Goal: Task Accomplishment & Management: Manage account settings

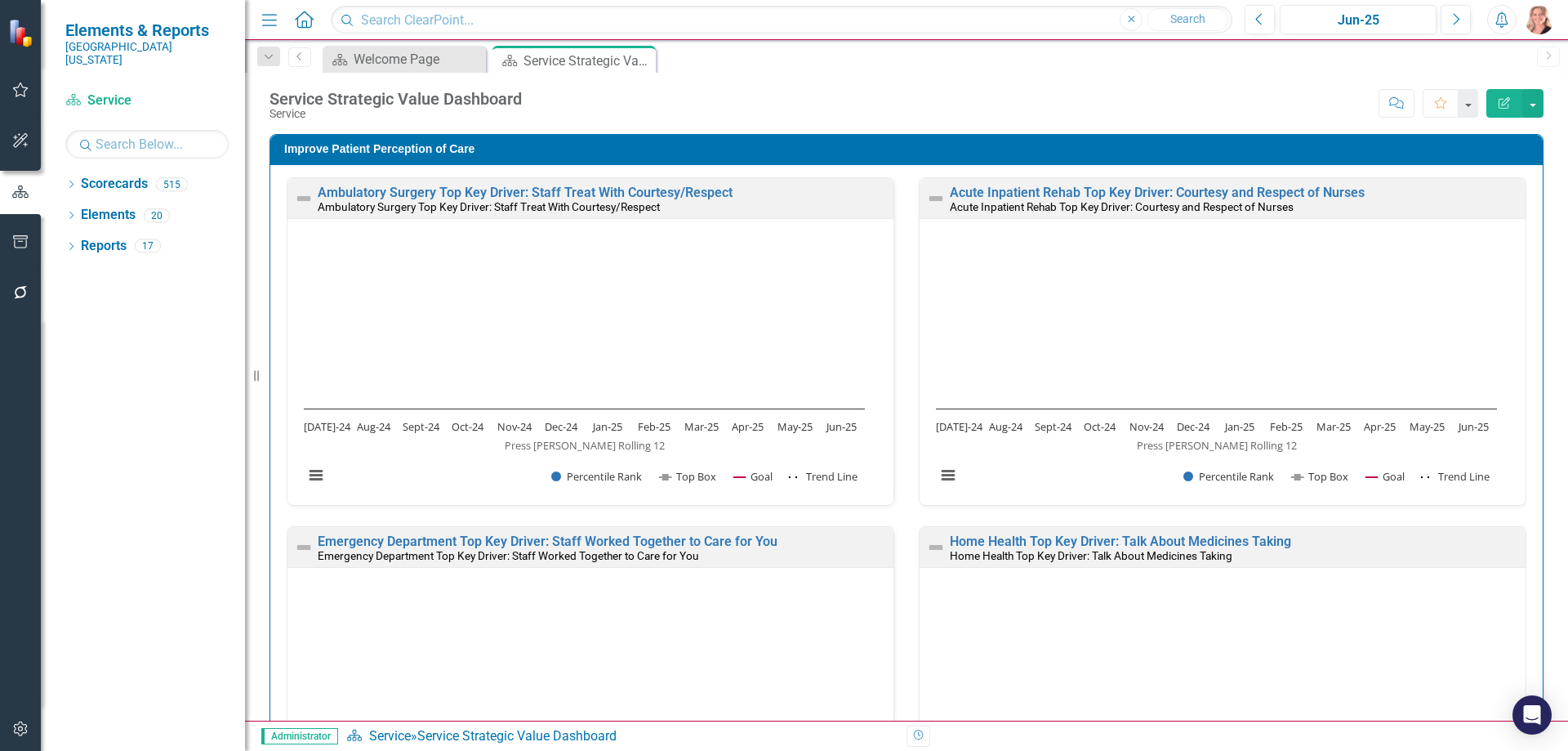
click at [20, 243] on icon "button" at bounding box center [20, 242] width 17 height 13
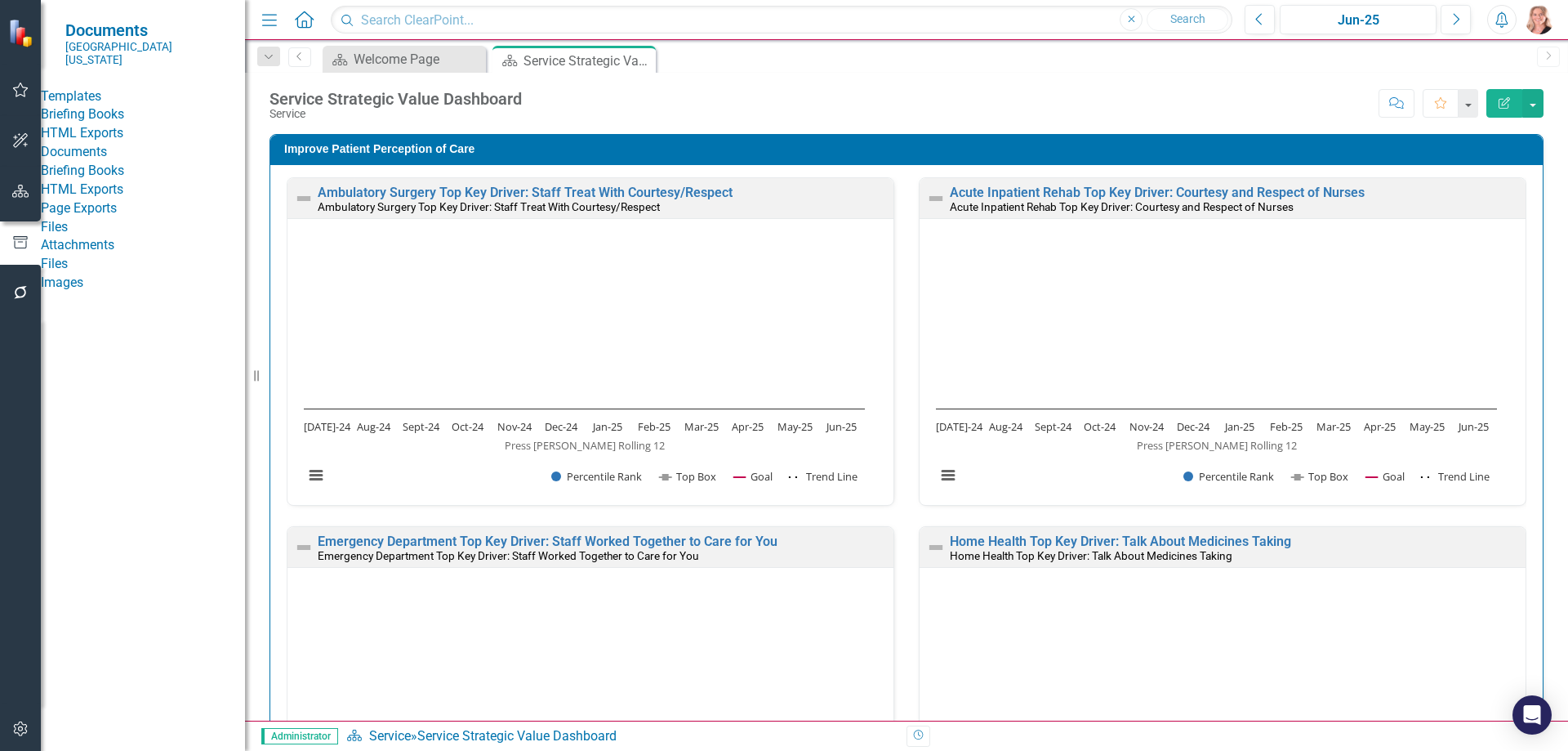
click at [106, 116] on link "Briefing Books" at bounding box center [143, 115] width 204 height 18
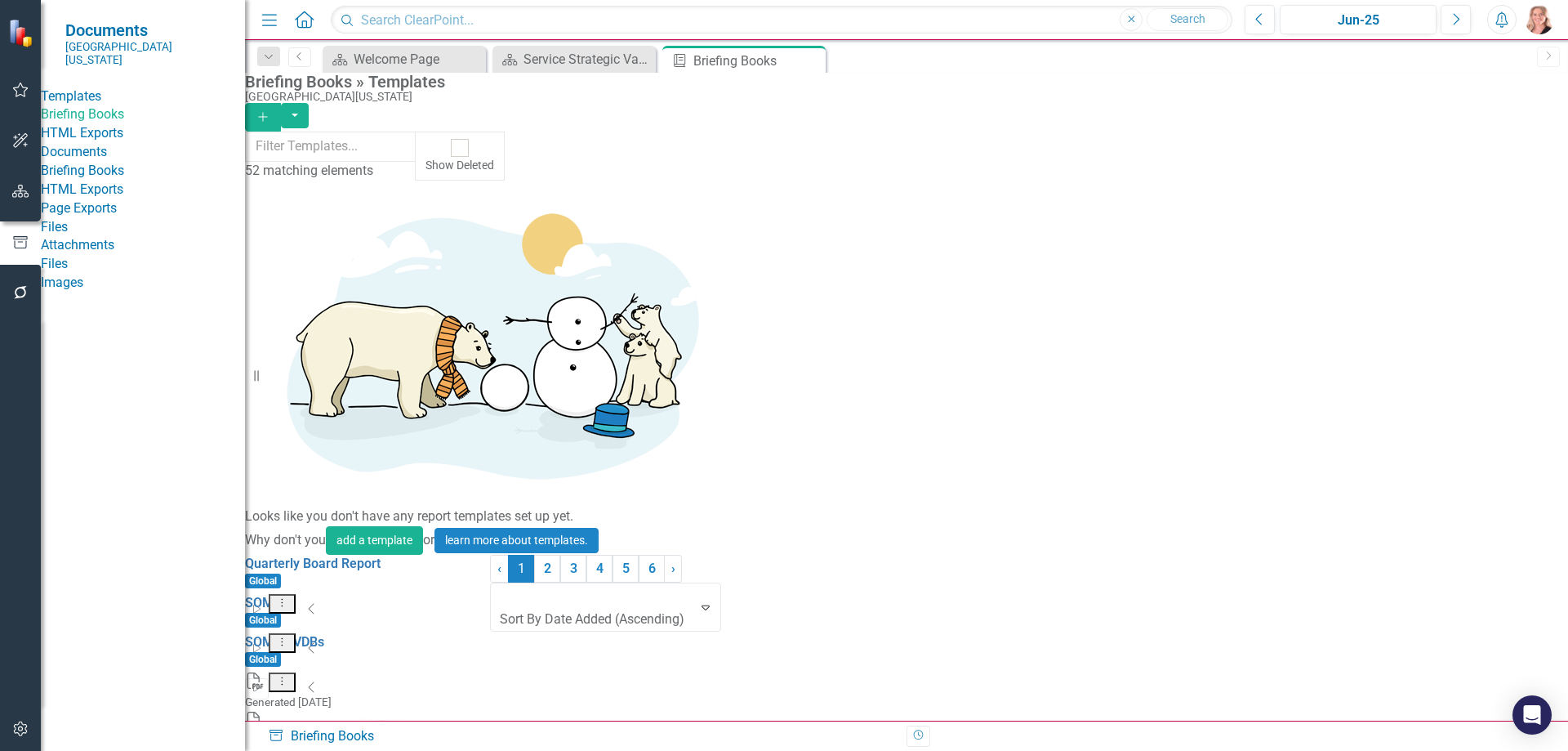
click at [106, 143] on link "HTML Exports" at bounding box center [143, 133] width 204 height 18
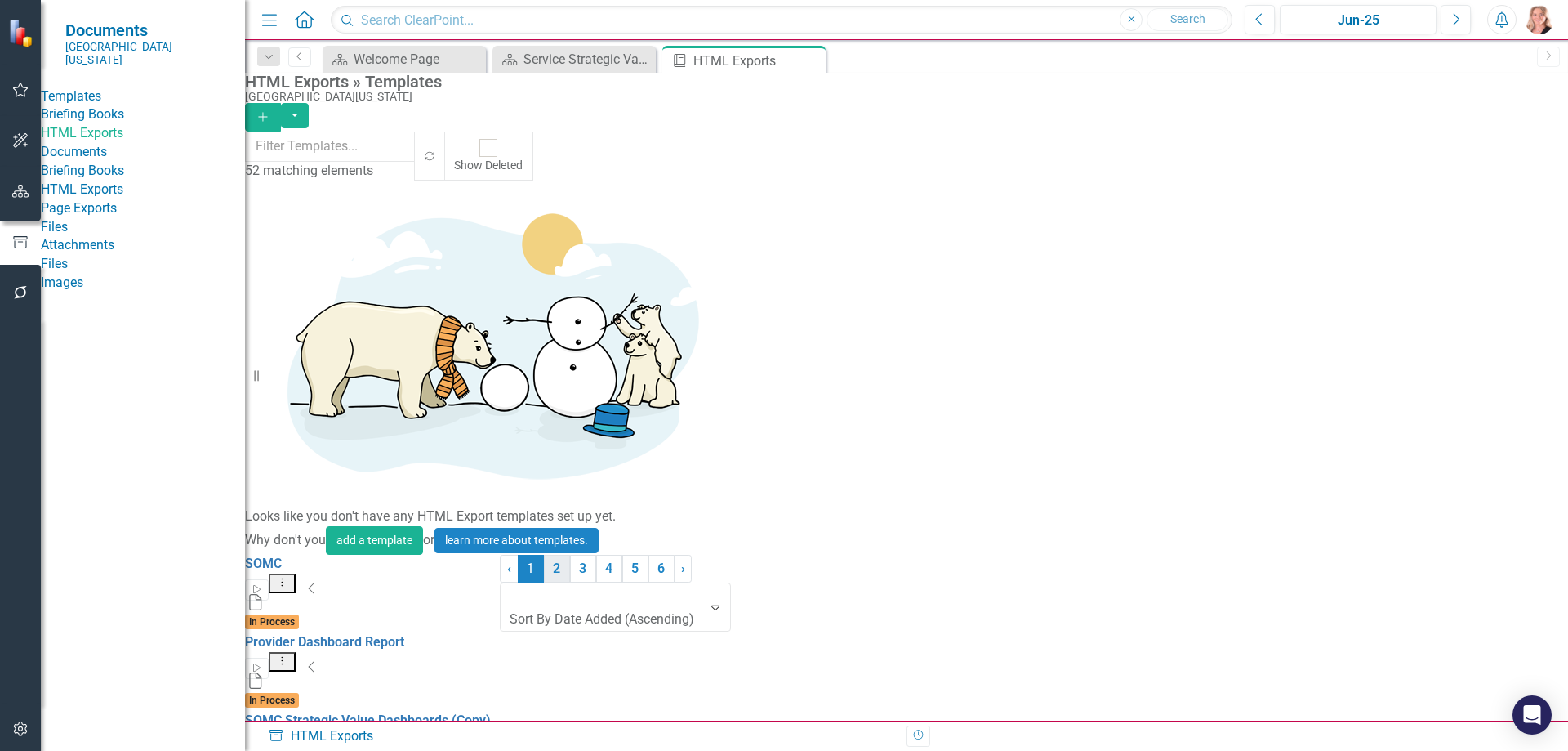
click at [570, 582] on link "2" at bounding box center [557, 569] width 27 height 28
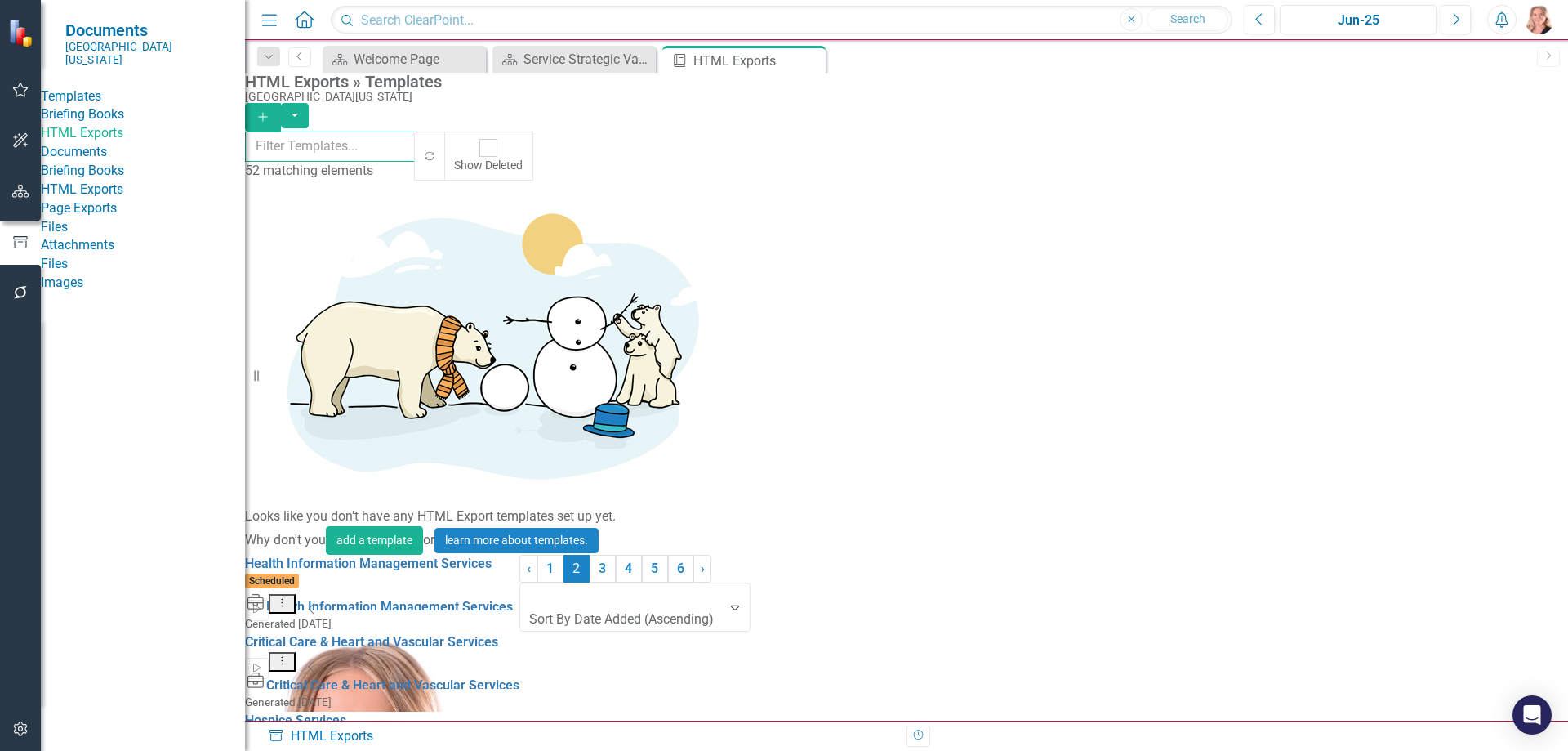
click at [399, 155] on input "text" at bounding box center [330, 146] width 171 height 30
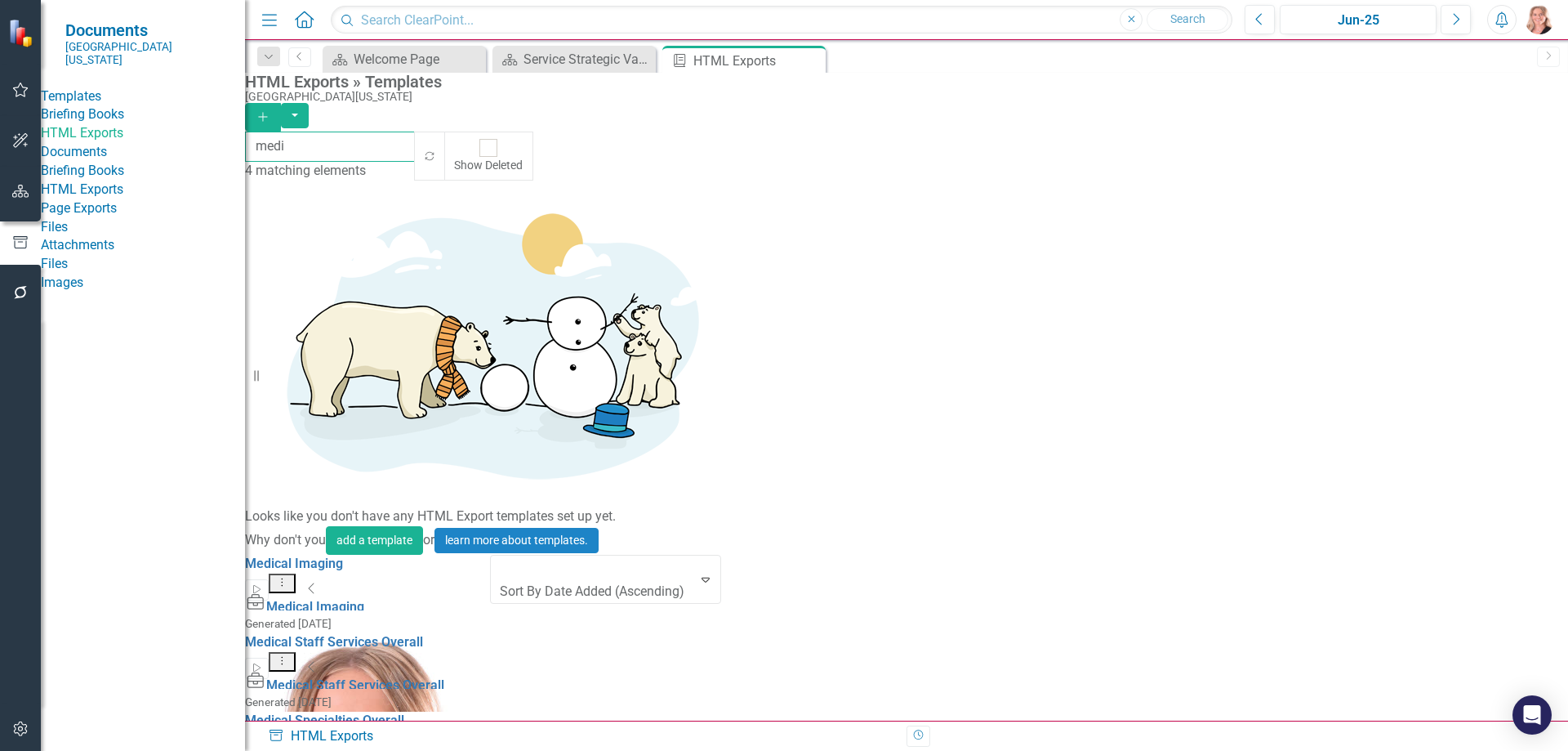
type input "medi"
click at [289, 577] on icon "Dropdown Menu" at bounding box center [282, 582] width 14 height 11
click at [1431, 283] on link "Edit Edit Template" at bounding box center [1430, 294] width 151 height 30
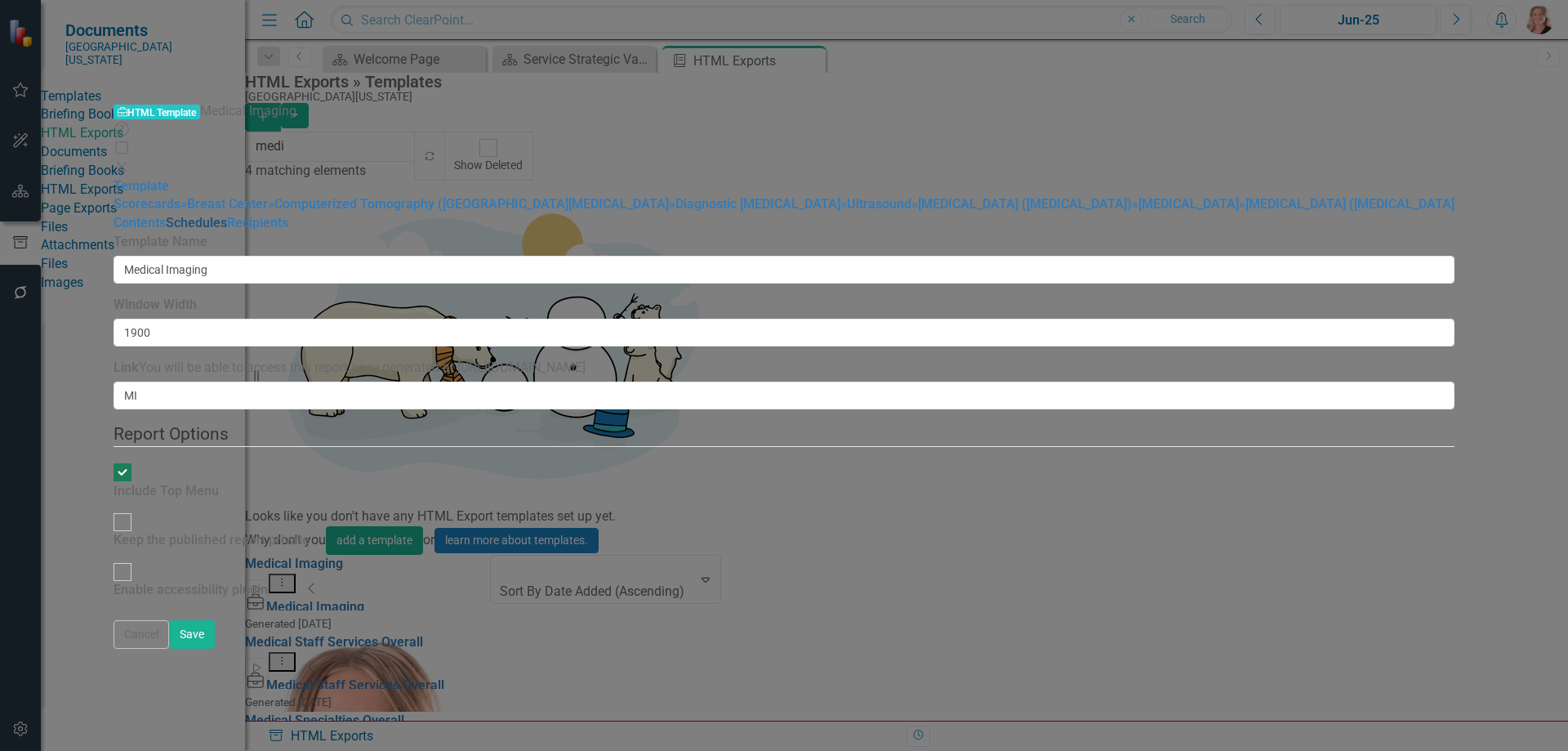
click at [227, 230] on link "Schedules" at bounding box center [196, 222] width 61 height 16
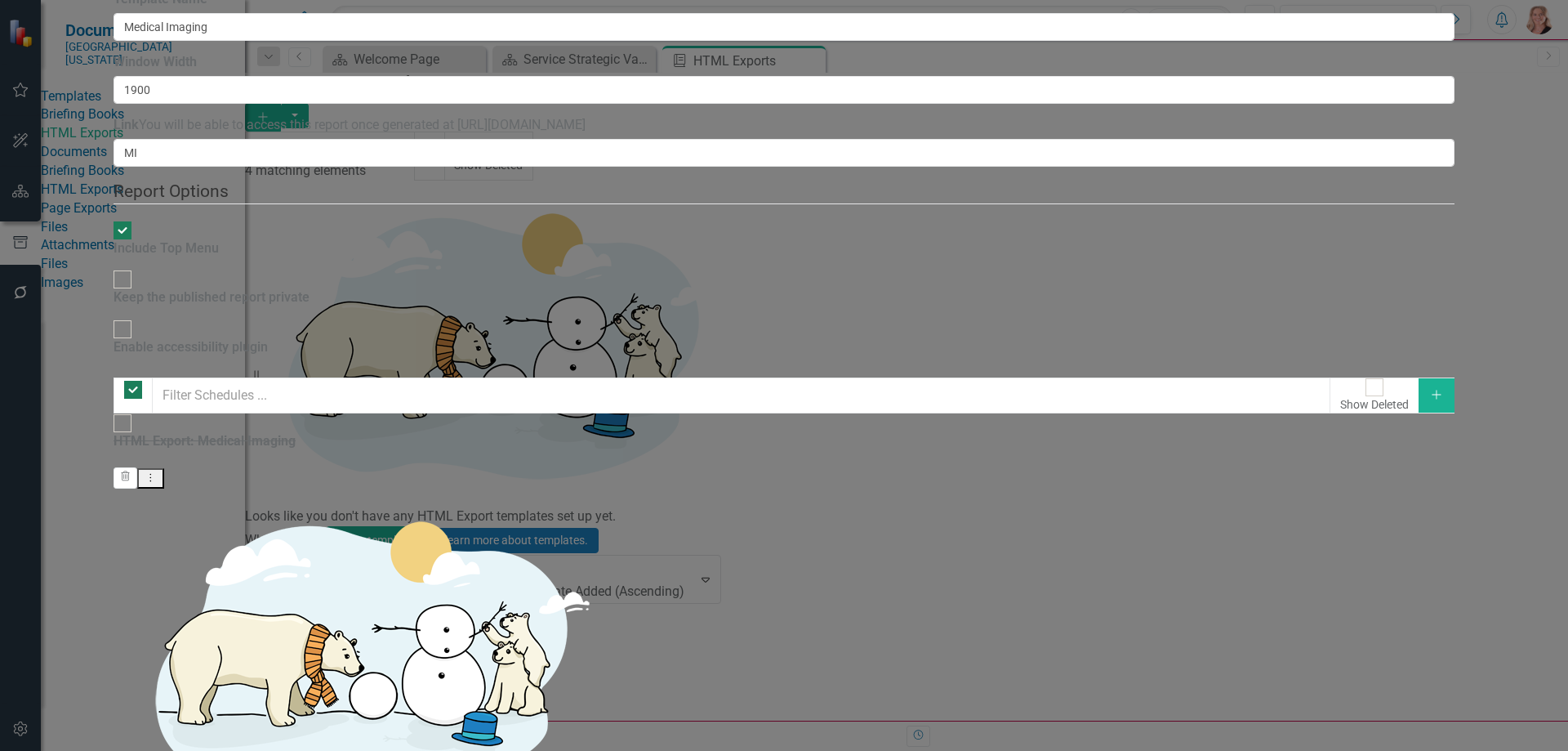
checkbox input "false"
click at [210, 468] on button "Dropdown Menu" at bounding box center [196, 478] width 27 height 20
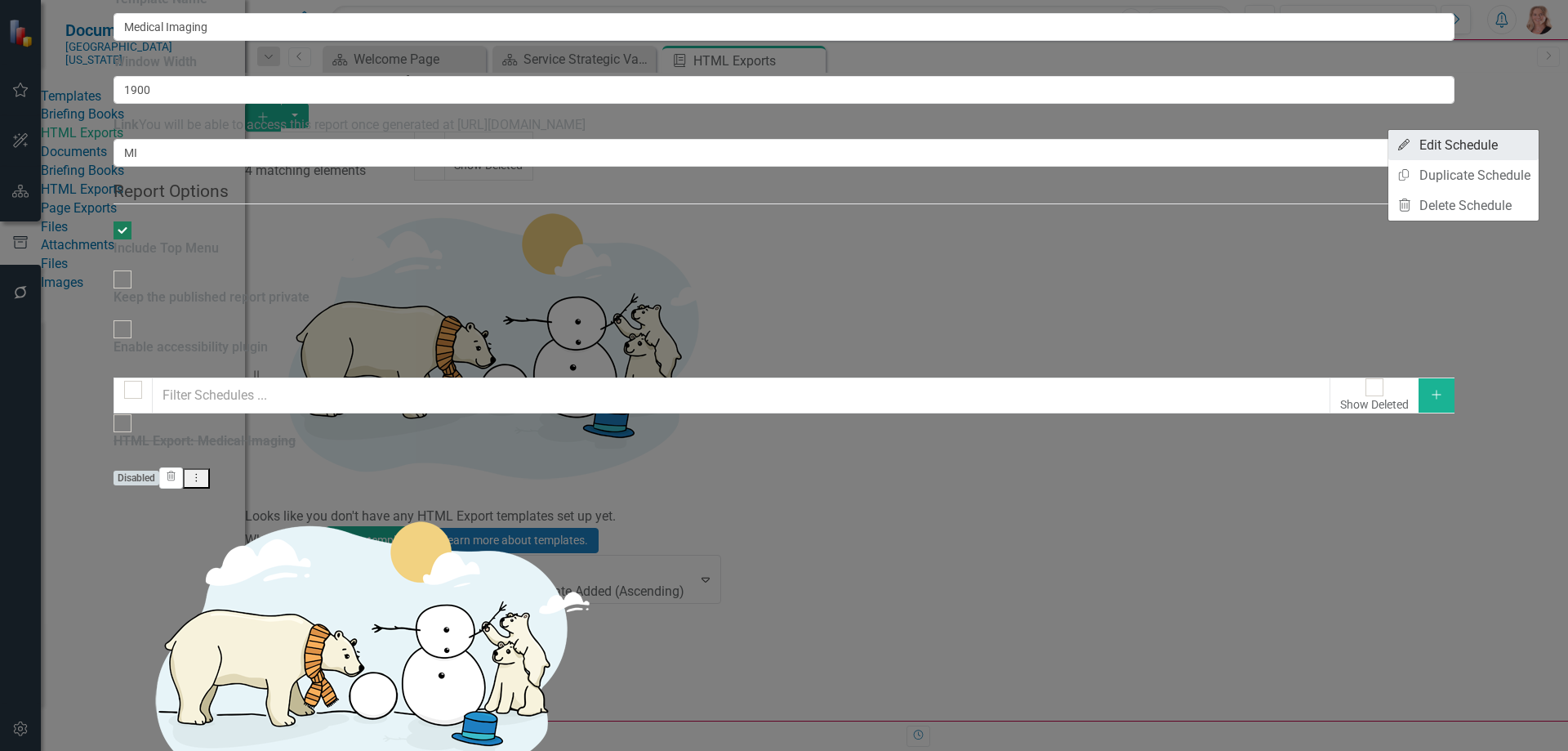
click at [1501, 142] on link "Edit Edit Schedule" at bounding box center [1463, 145] width 150 height 30
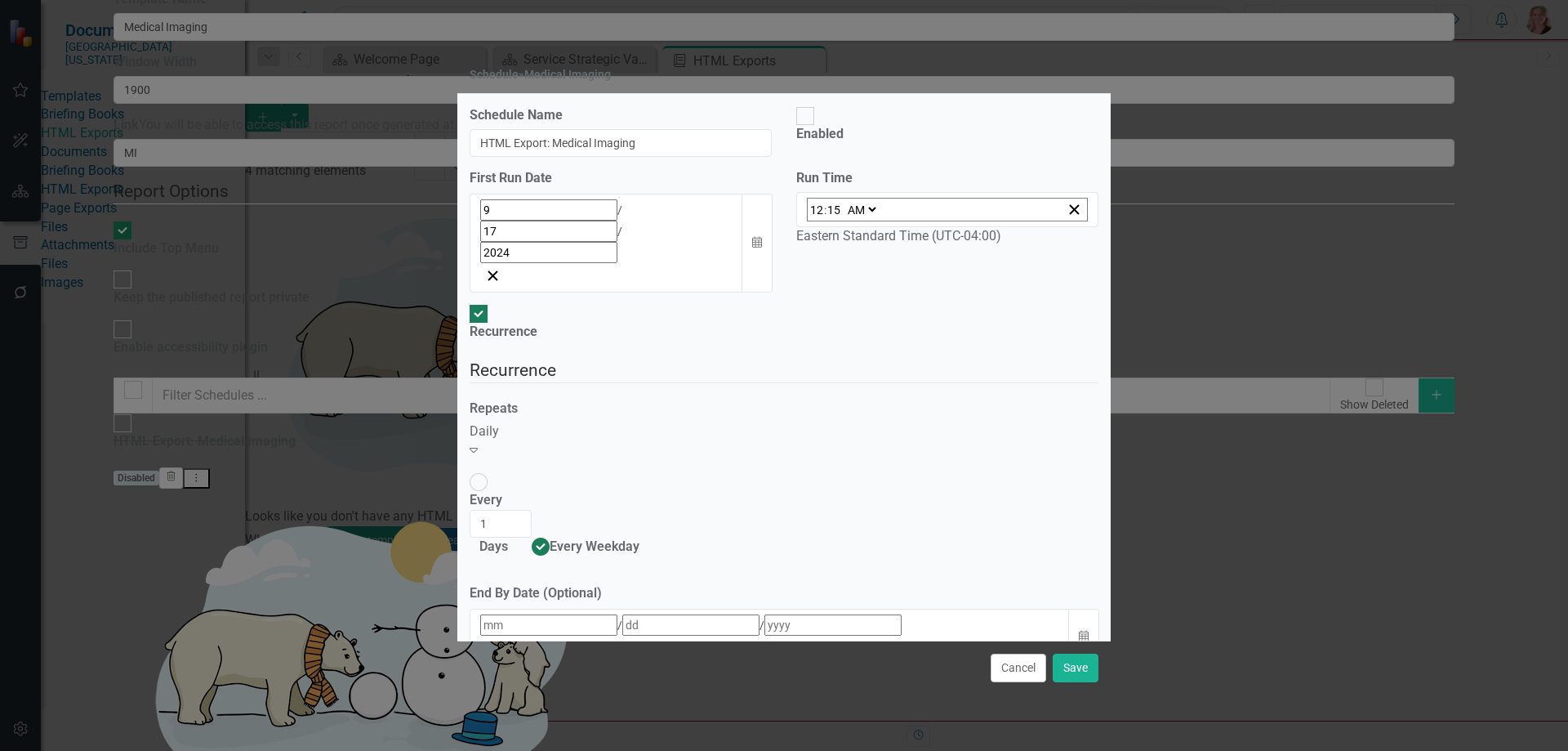
click at [808, 125] on div at bounding box center [805, 116] width 18 height 18
click at [808, 129] on input "Enabled" at bounding box center [806, 116] width 26 height 26
checkbox input "true"
click at [758, 243] on icon "Calendar" at bounding box center [756, 242] width 10 height 11
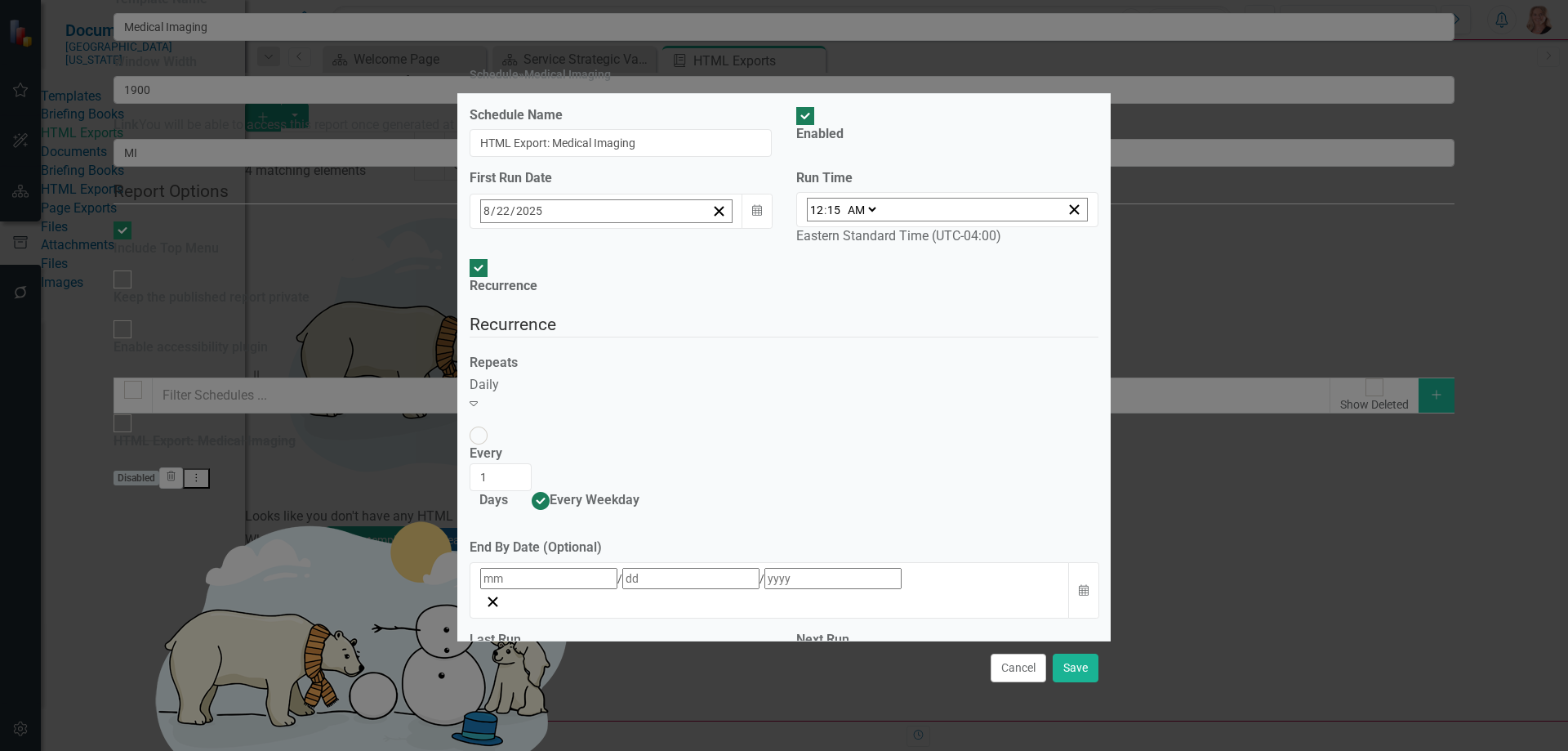
click at [729, 407] on abbr "23" at bounding box center [735, 400] width 13 height 13
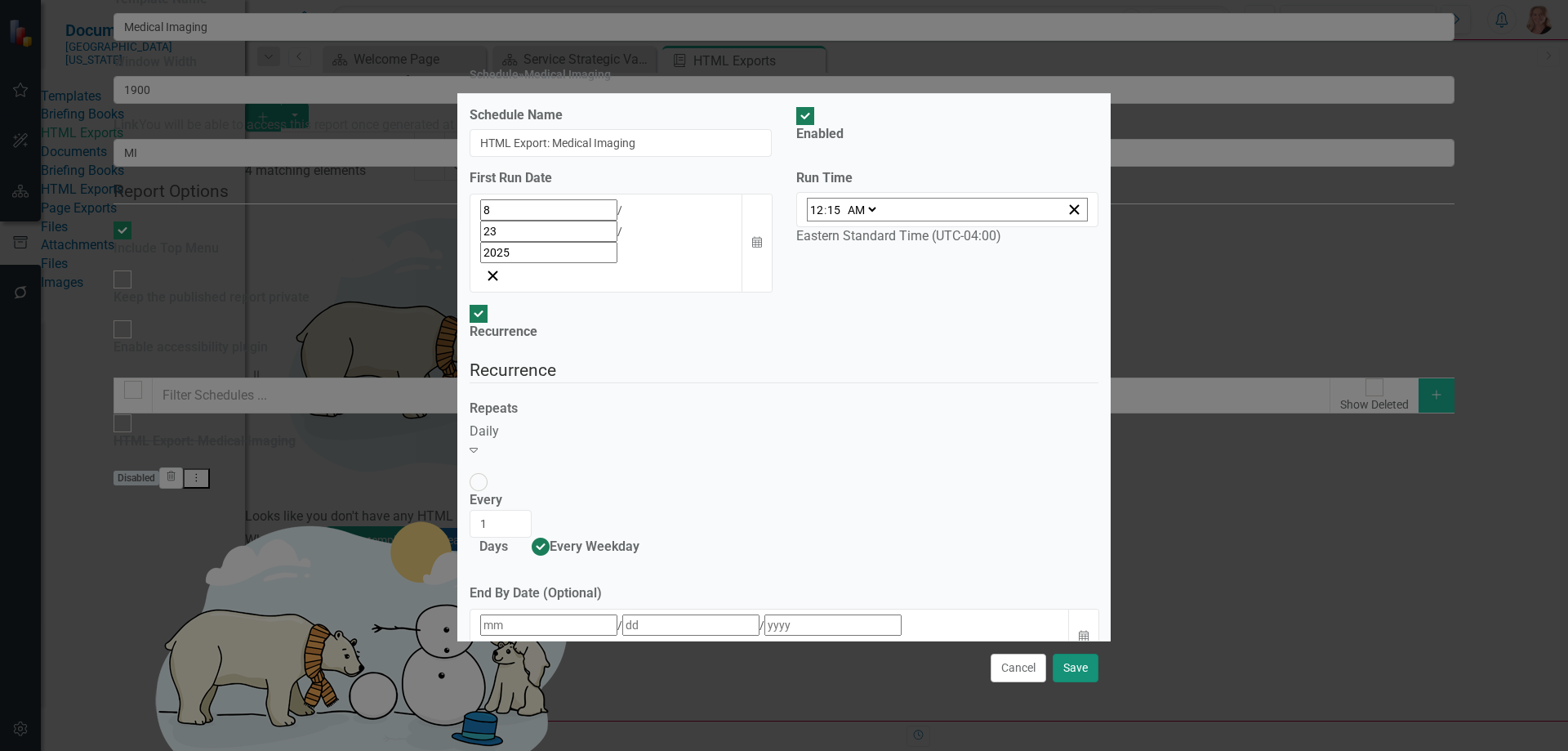
click at [1072, 654] on button "Save" at bounding box center [1076, 668] width 46 height 28
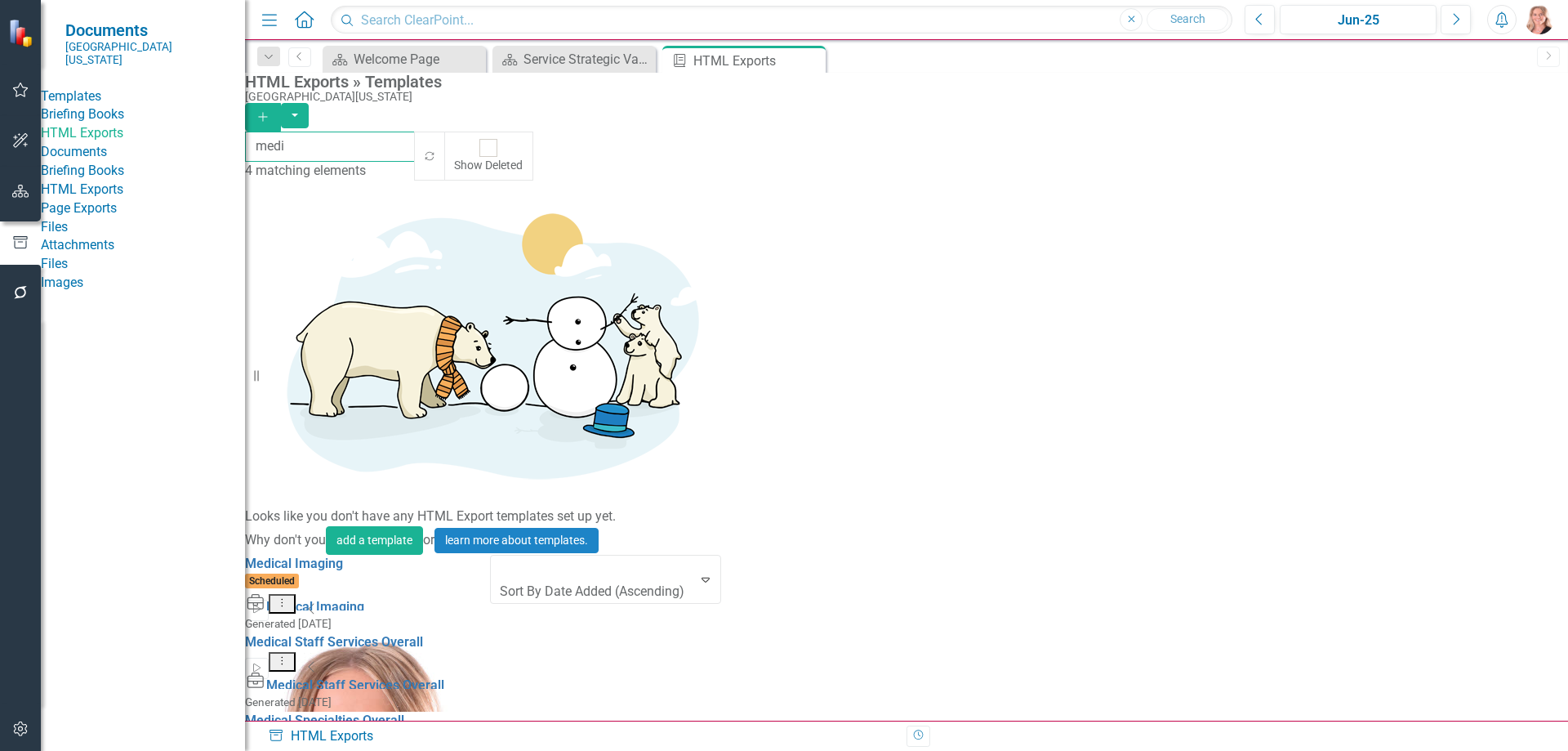
click at [340, 146] on input "medi" at bounding box center [330, 146] width 171 height 30
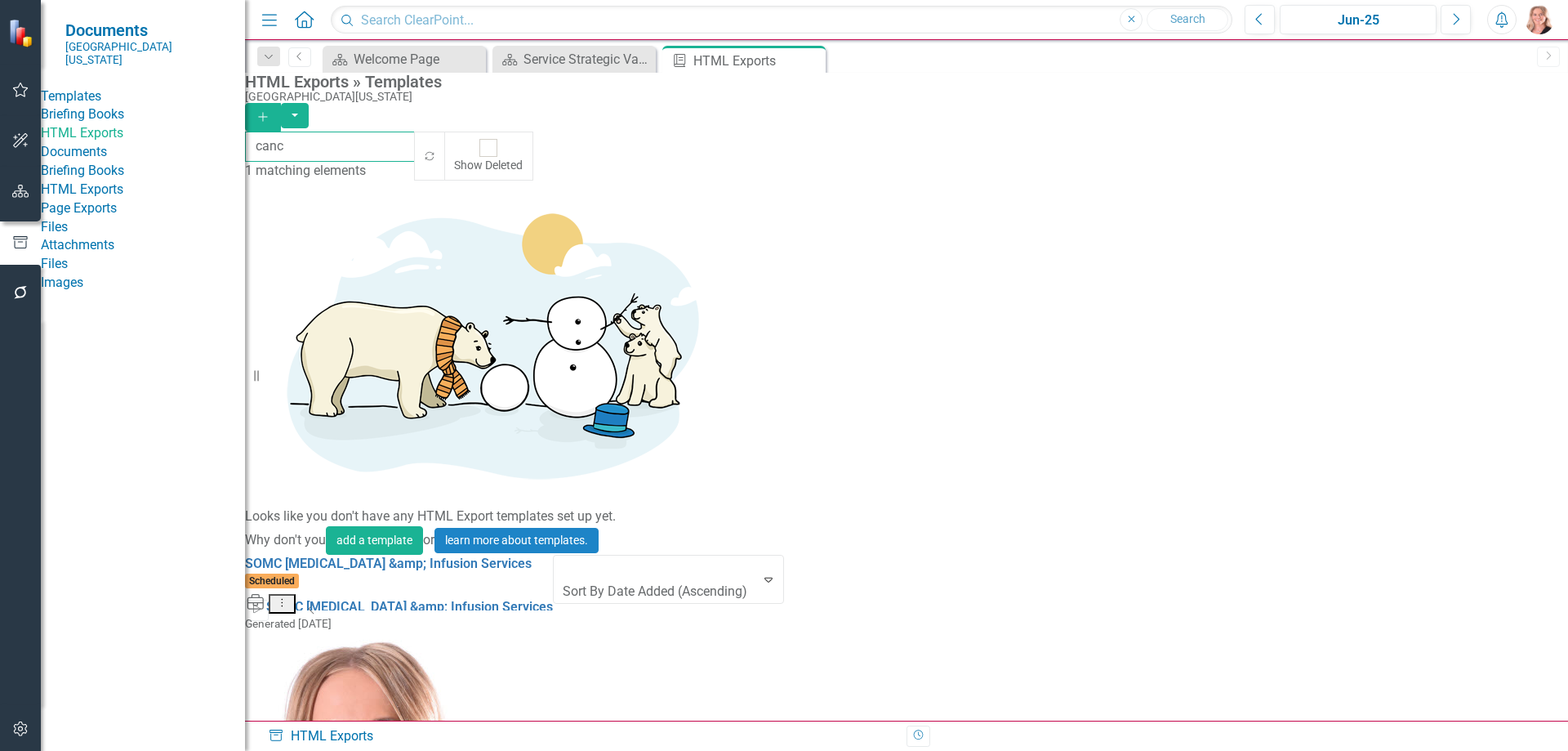
type input "canc"
click at [289, 597] on icon "Dropdown Menu" at bounding box center [282, 602] width 14 height 11
click at [1403, 295] on link "Edit Edit Template" at bounding box center [1430, 294] width 151 height 30
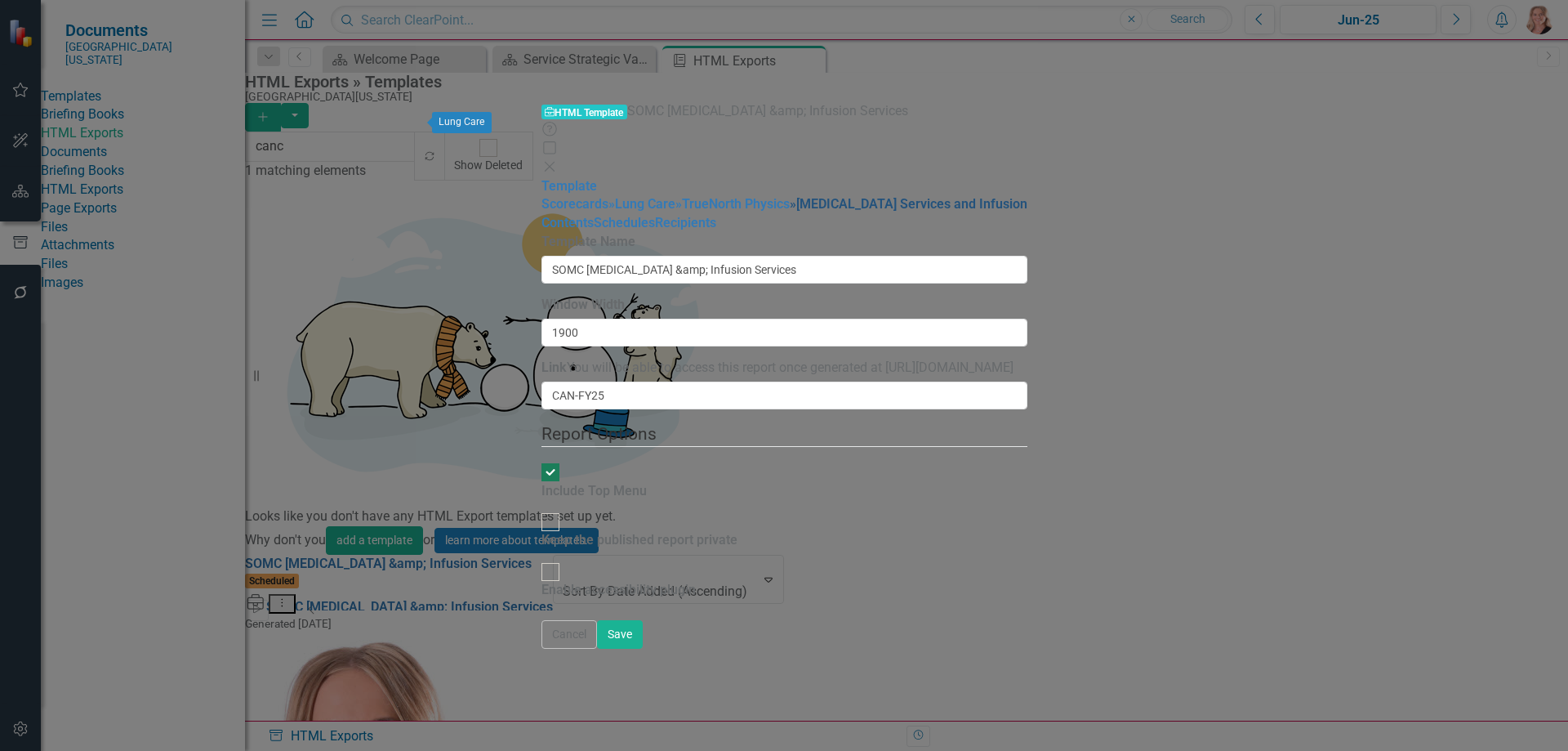
click at [790, 196] on link "» [MEDICAL_DATA] Services and Infusion" at bounding box center [908, 204] width 237 height 16
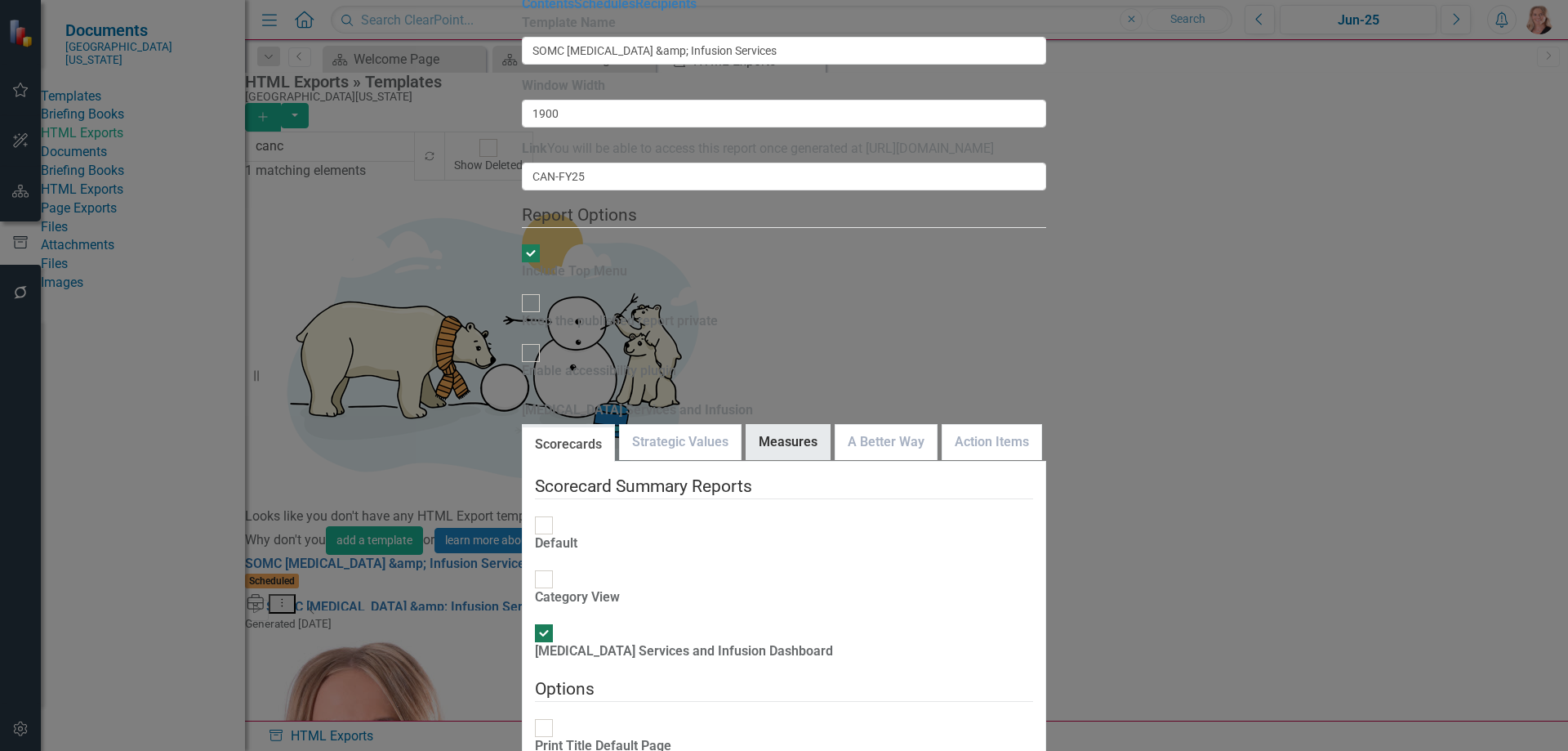
click at [746, 425] on link "Measures" at bounding box center [788, 442] width 83 height 35
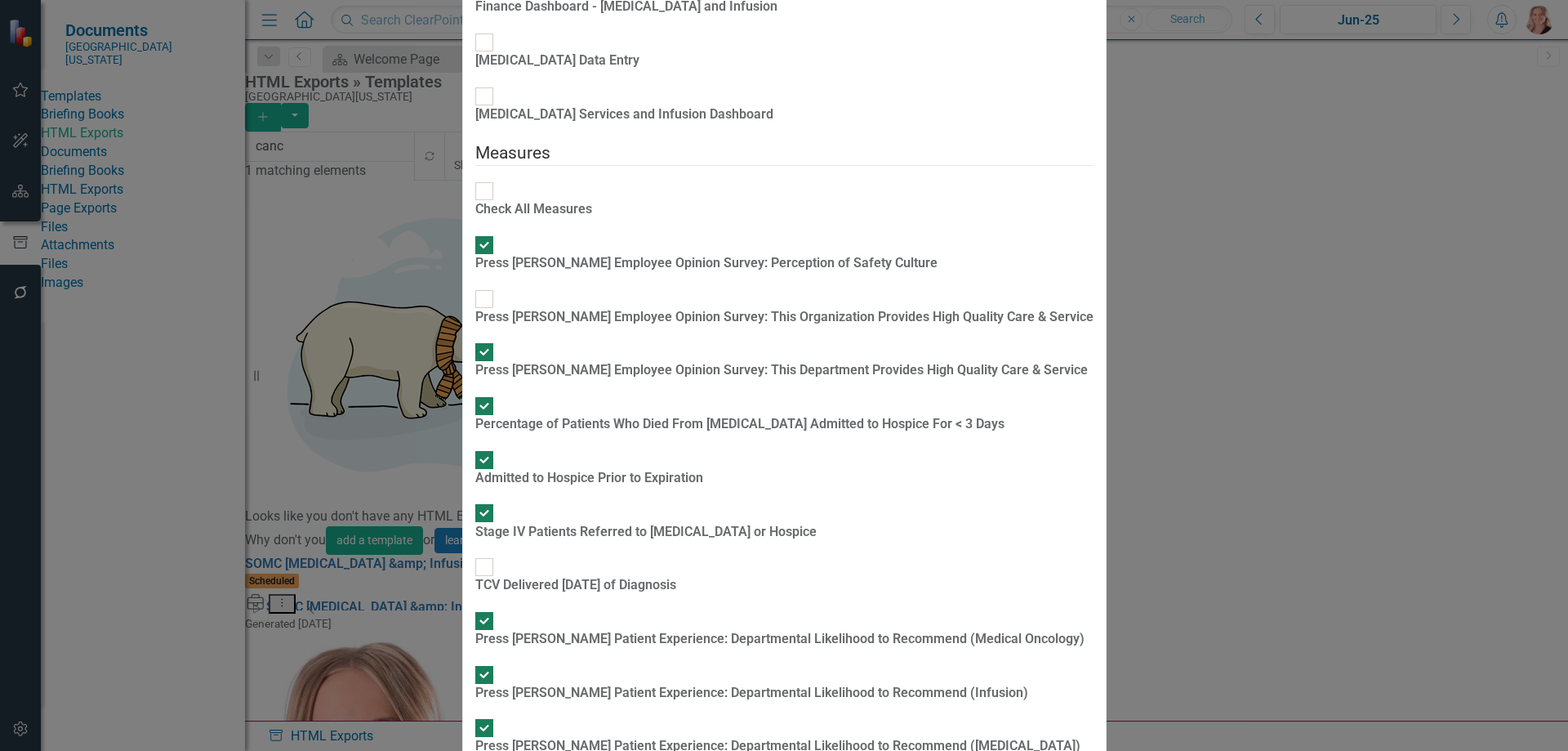
scroll to position [582, 0]
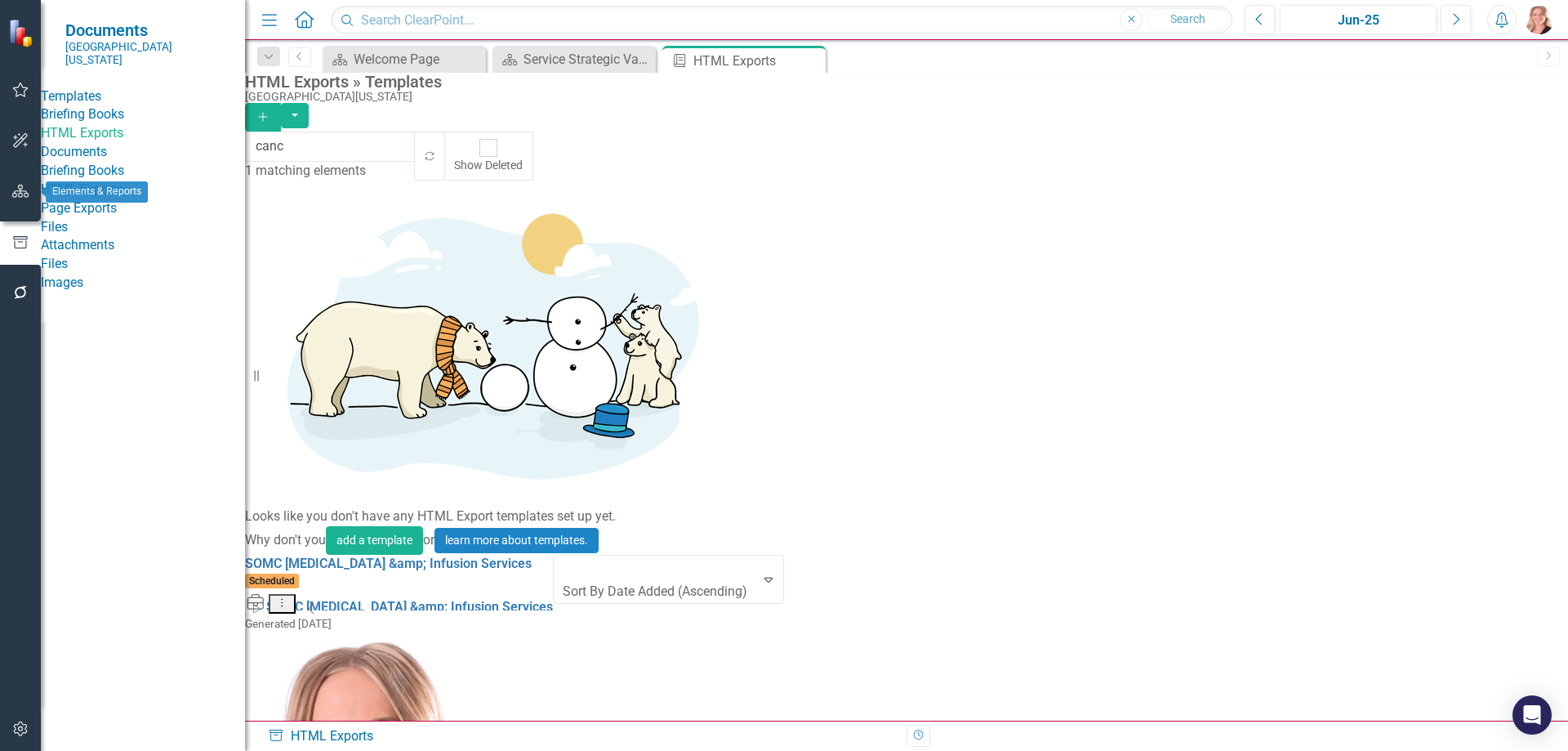
click at [13, 182] on button "button" at bounding box center [21, 192] width 37 height 34
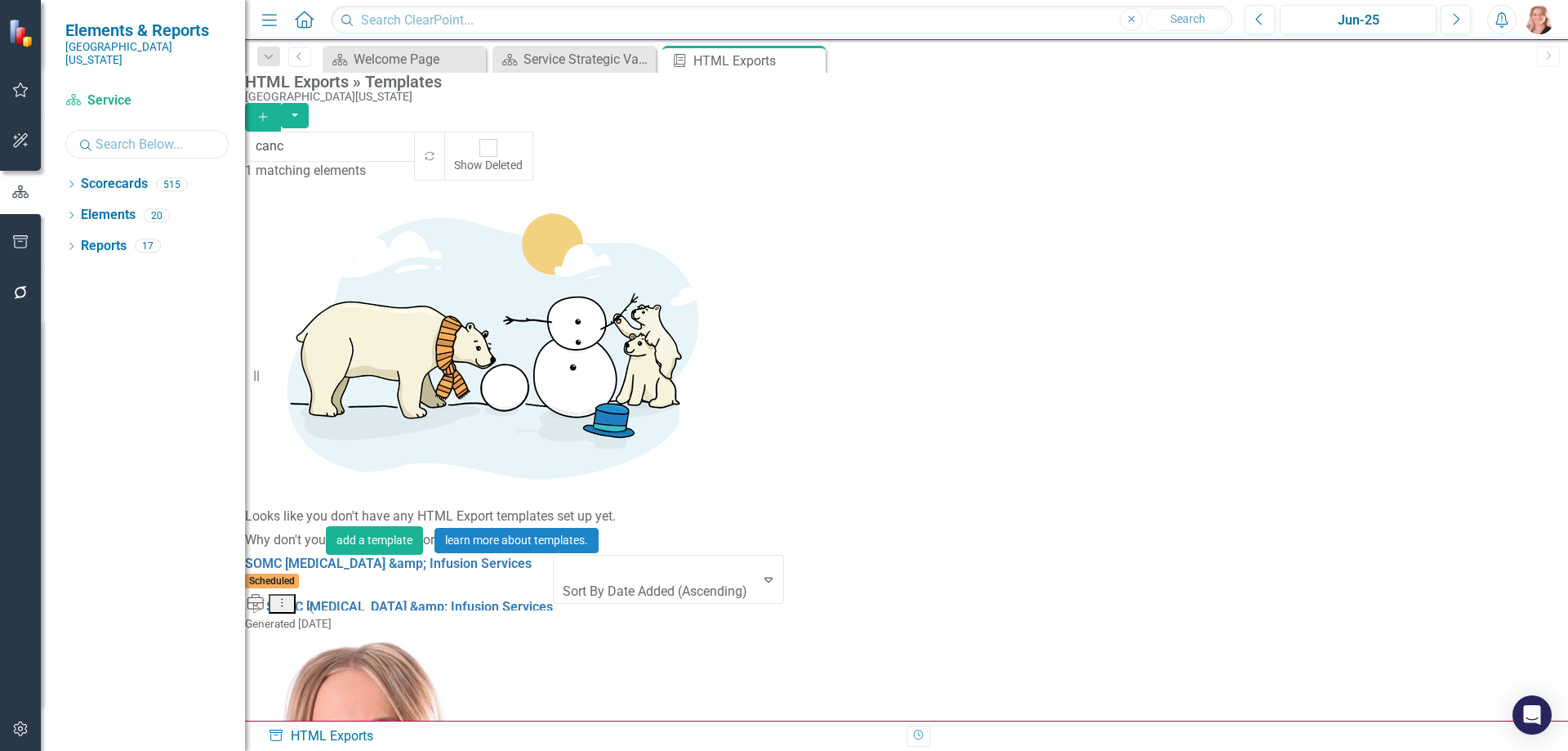
click at [133, 130] on input "text" at bounding box center [147, 144] width 163 height 28
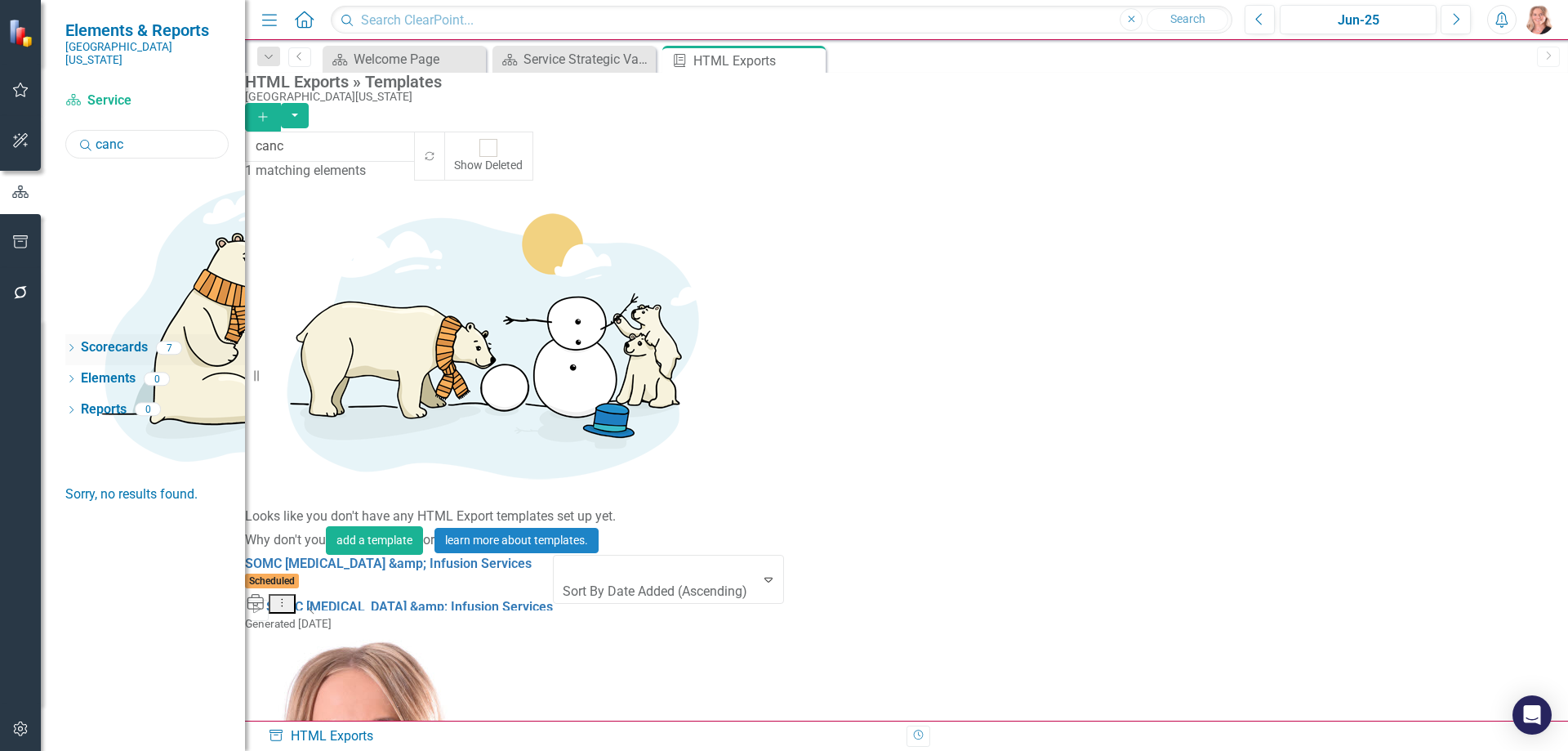
type input "canc"
click at [71, 345] on icon "Dropdown" at bounding box center [71, 349] width 11 height 9
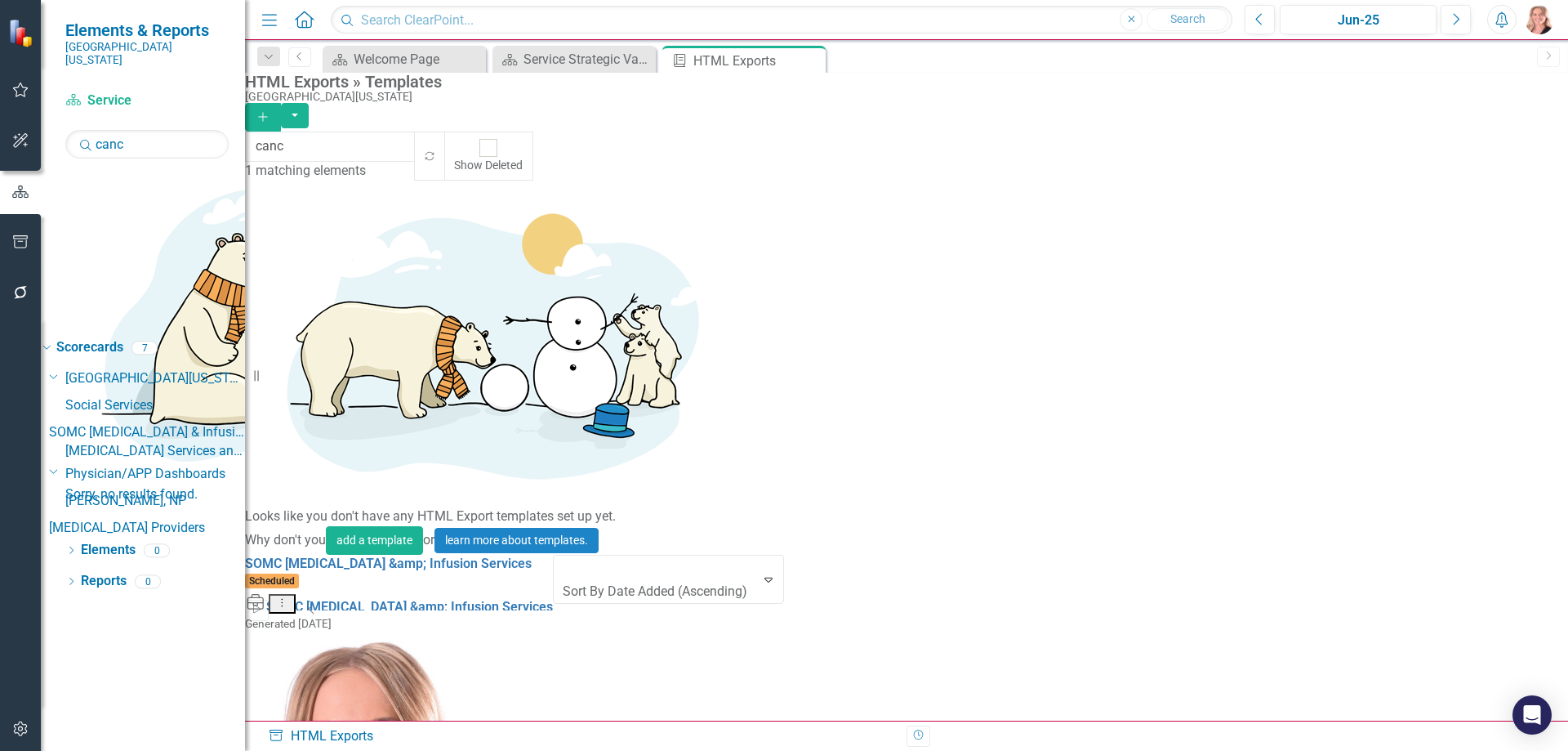
click at [180, 442] on div "[MEDICAL_DATA] Services and Infusion" at bounding box center [155, 451] width 180 height 18
click at [202, 442] on link "[MEDICAL_DATA] Services and Infusion" at bounding box center [155, 451] width 180 height 18
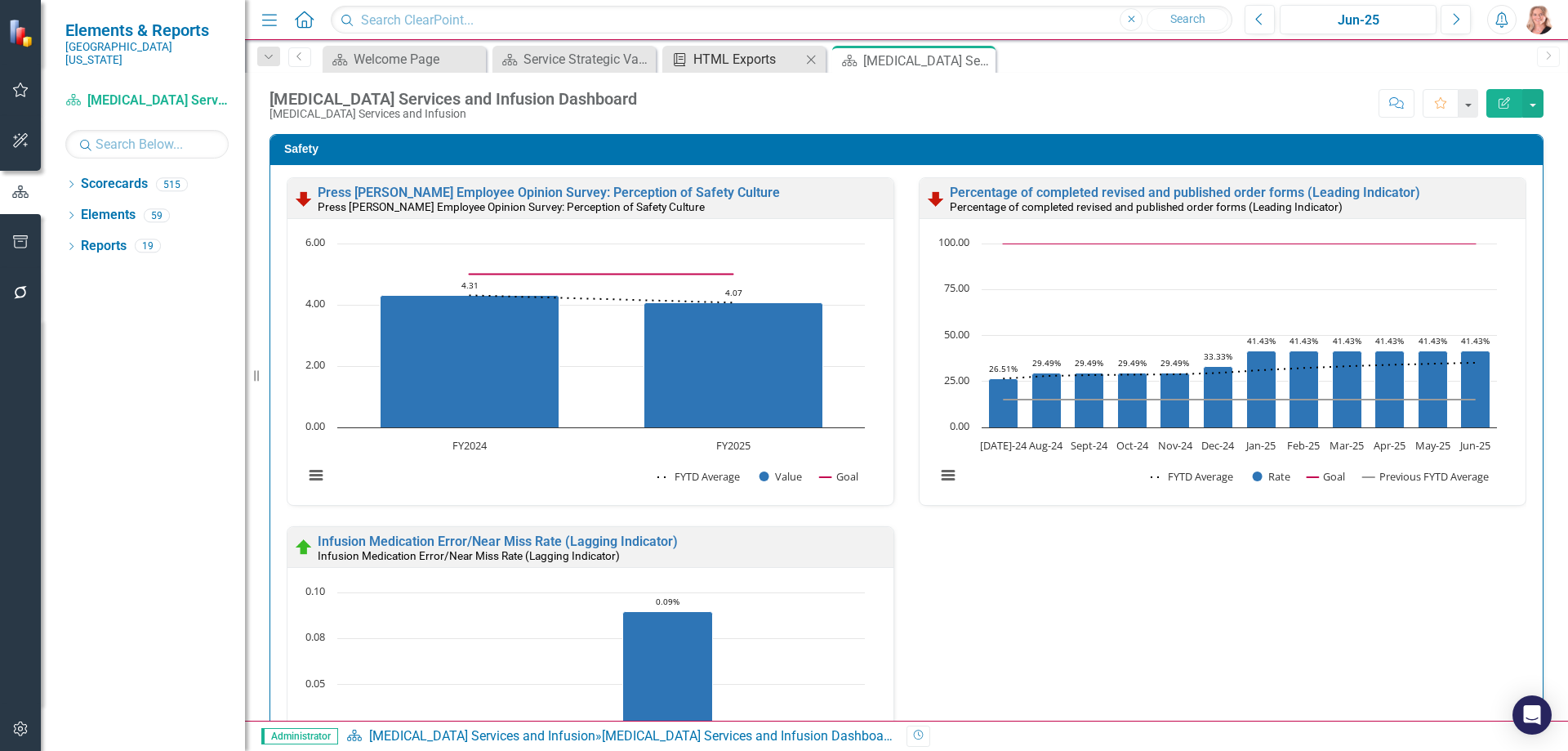
click at [734, 64] on div "HTML Exports" at bounding box center [747, 59] width 108 height 20
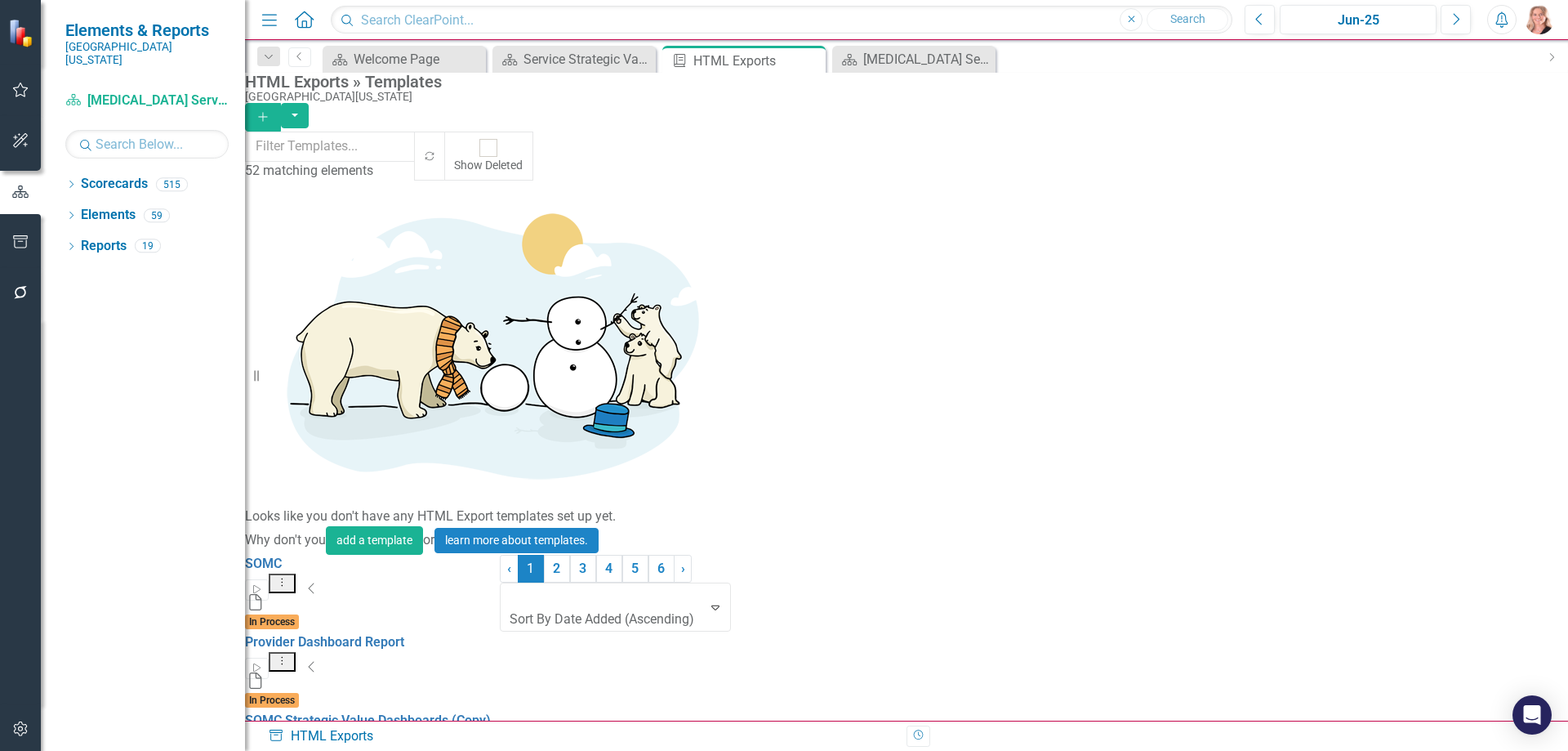
click at [1431, 497] on link "Edit Edit Template" at bounding box center [1430, 500] width 151 height 30
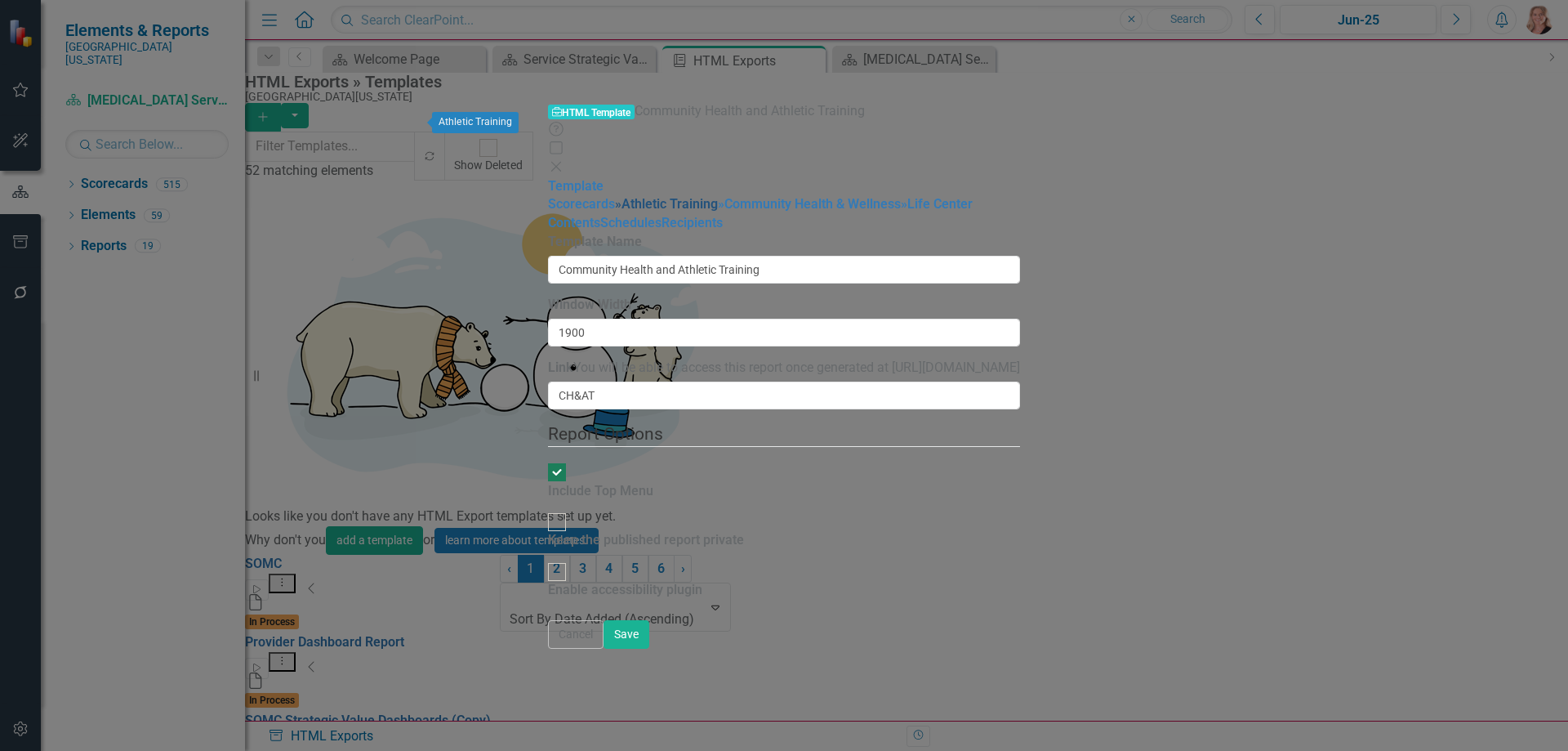
click at [615, 196] on link "» Athletic Training" at bounding box center [667, 204] width 103 height 16
